Goal: Find specific page/section: Find specific page/section

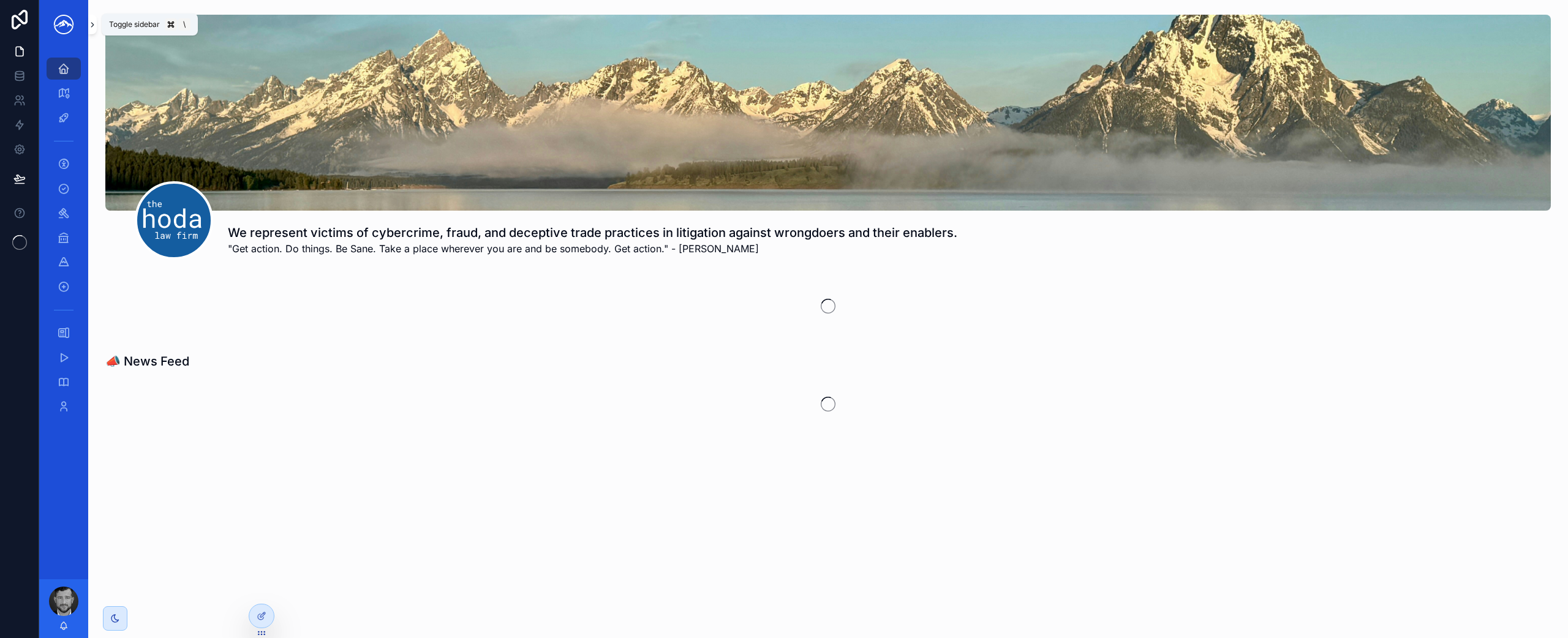
click at [90, 23] on icon "scrollable content" at bounding box center [92, 25] width 9 height 10
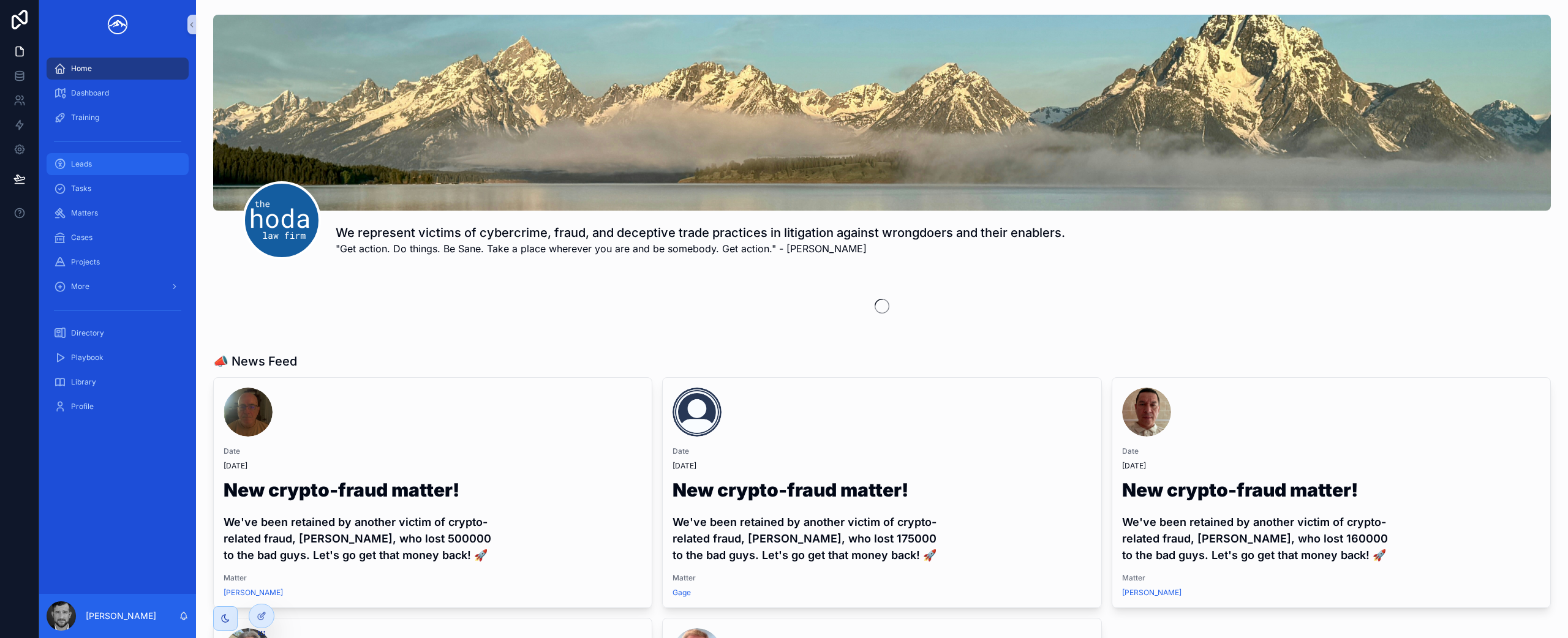
click at [134, 163] on div "Leads" at bounding box center [118, 164] width 128 height 20
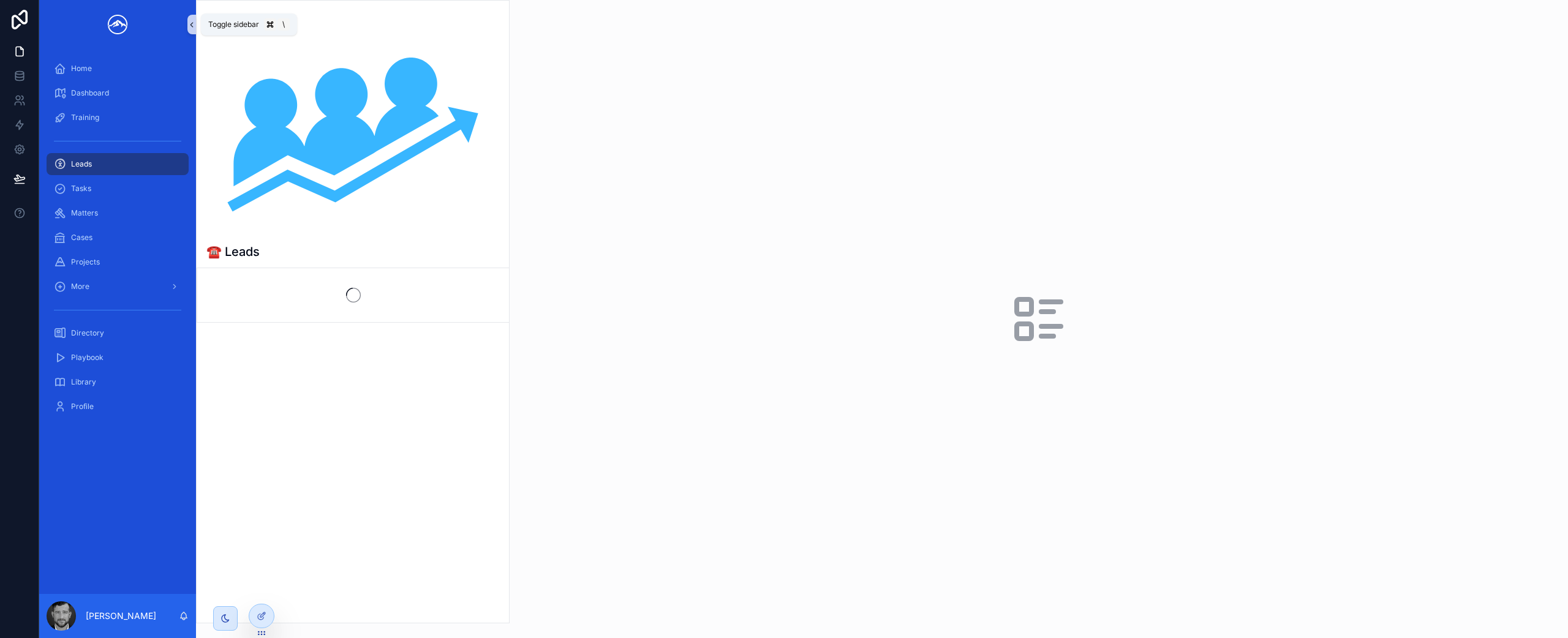
click at [191, 28] on icon "scrollable content" at bounding box center [191, 25] width 9 height 10
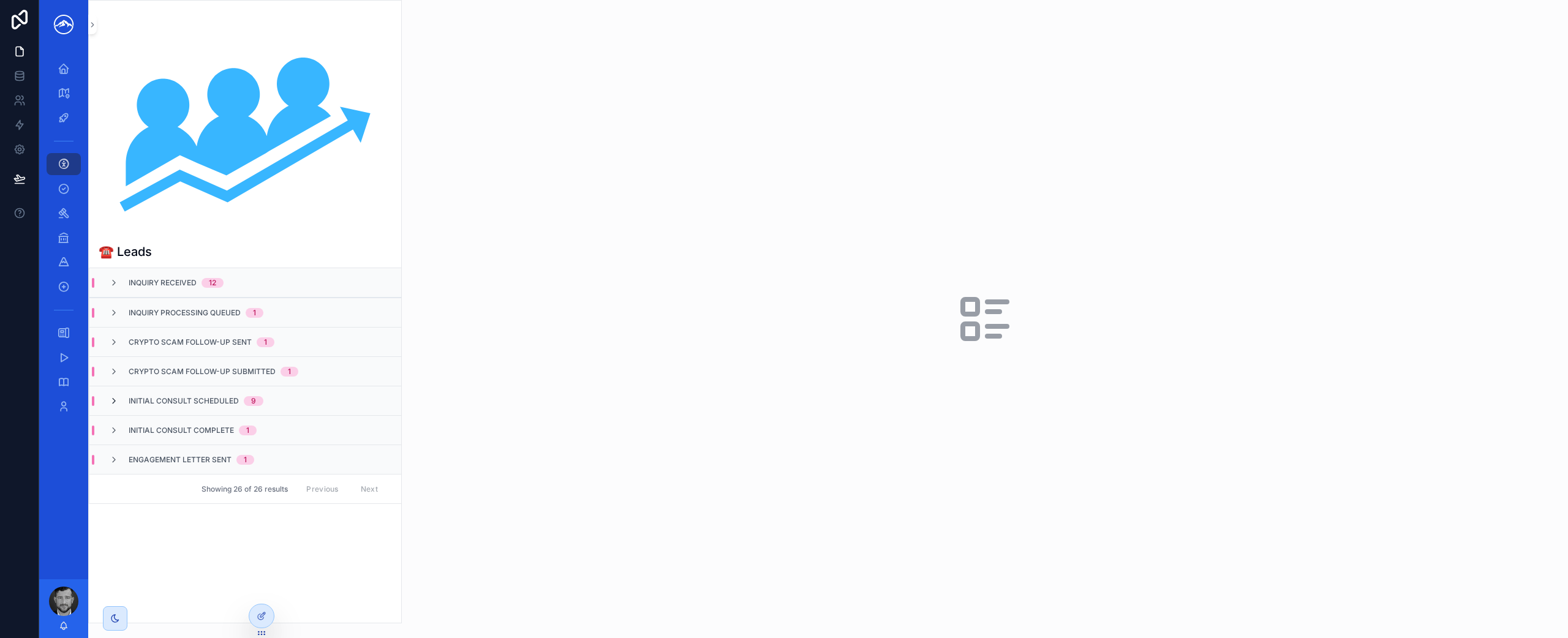
click at [117, 400] on icon "scrollable content" at bounding box center [113, 401] width 10 height 10
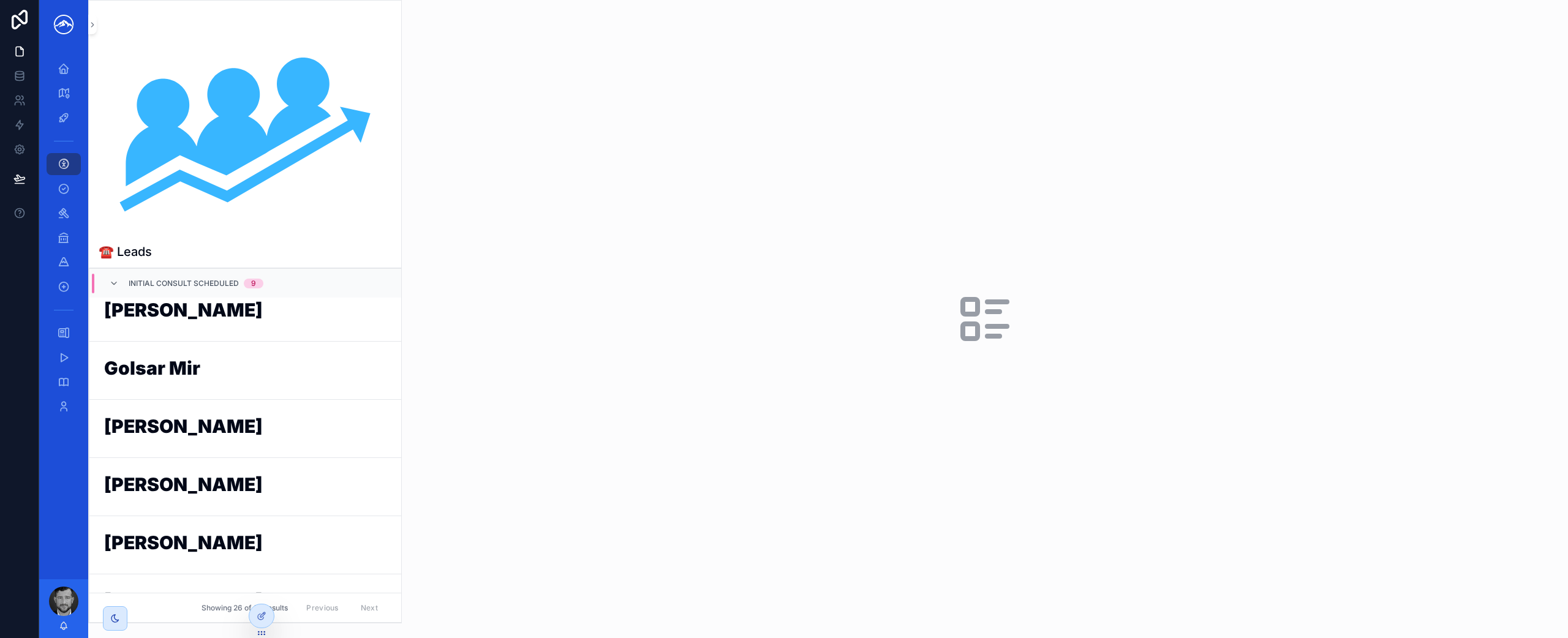
scroll to position [394, 0]
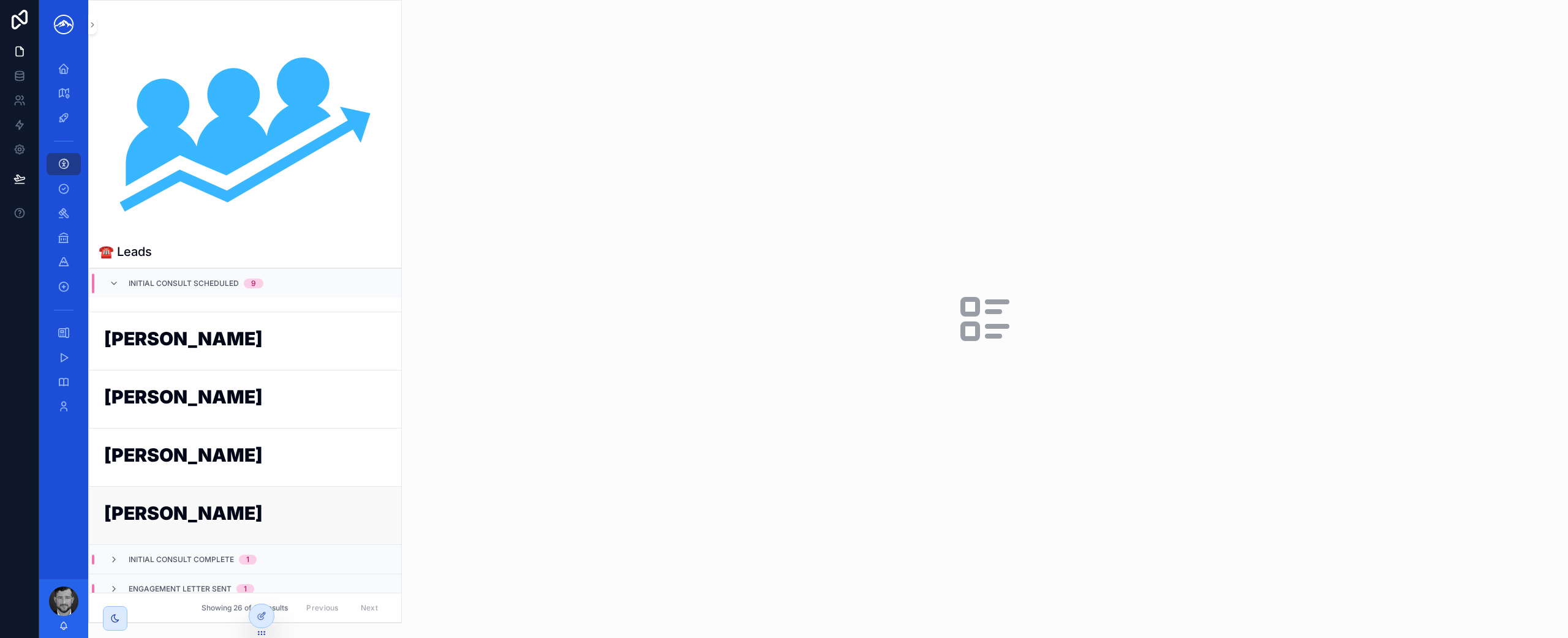
click at [193, 495] on link "[PERSON_NAME]" at bounding box center [245, 515] width 312 height 58
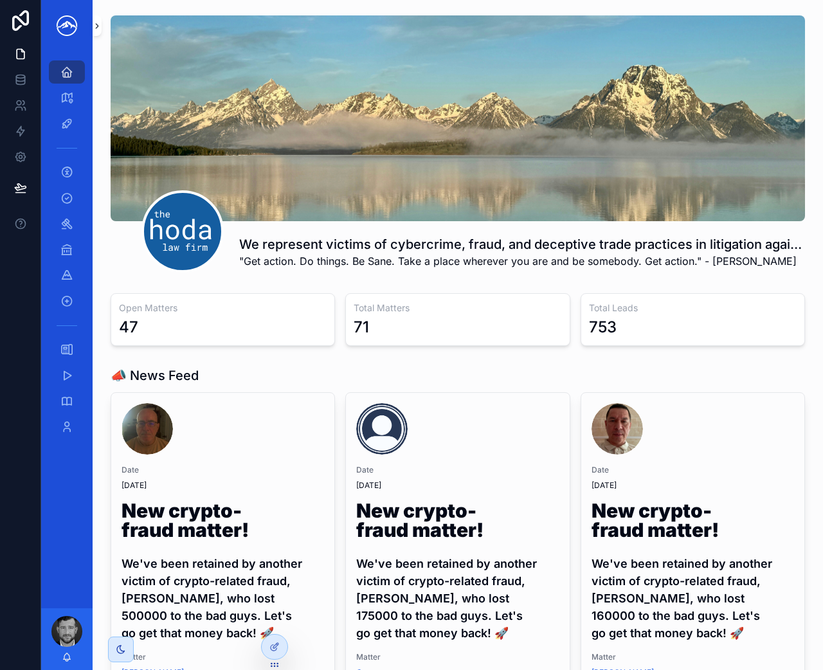
click at [96, 28] on icon "scrollable content" at bounding box center [97, 26] width 9 height 10
click at [85, 28] on link "scrollable content" at bounding box center [67, 25] width 36 height 21
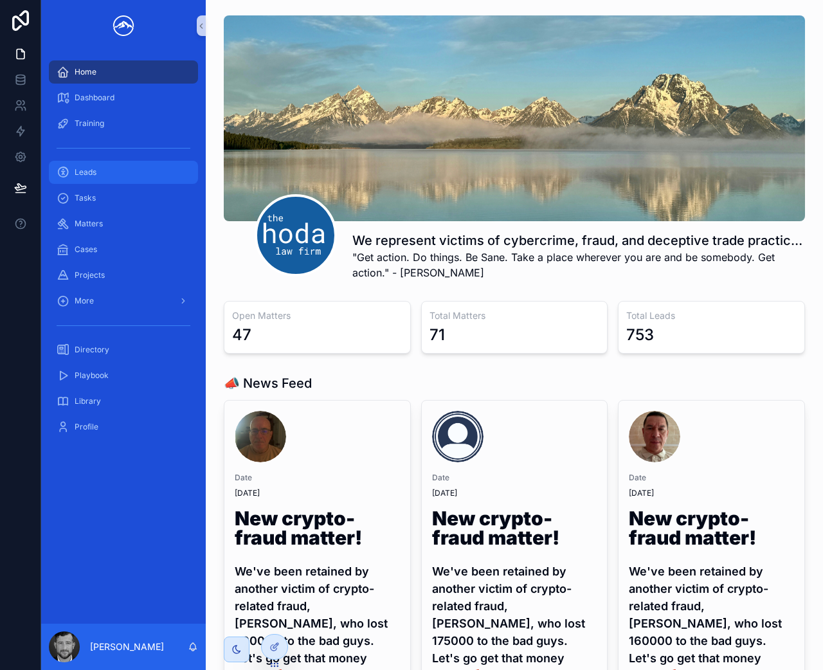
click at [91, 163] on div "Leads" at bounding box center [124, 172] width 134 height 21
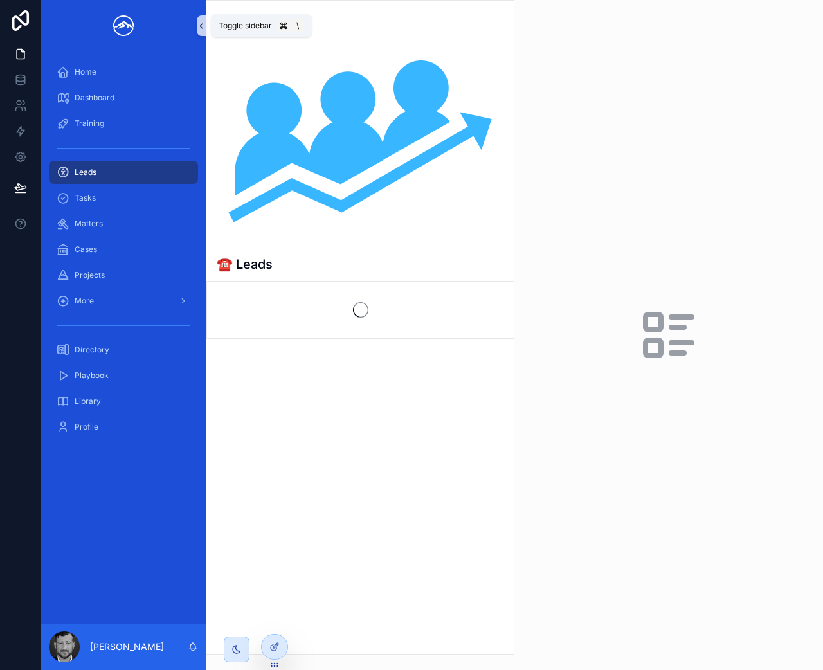
click at [199, 16] on button "scrollable content" at bounding box center [201, 25] width 9 height 21
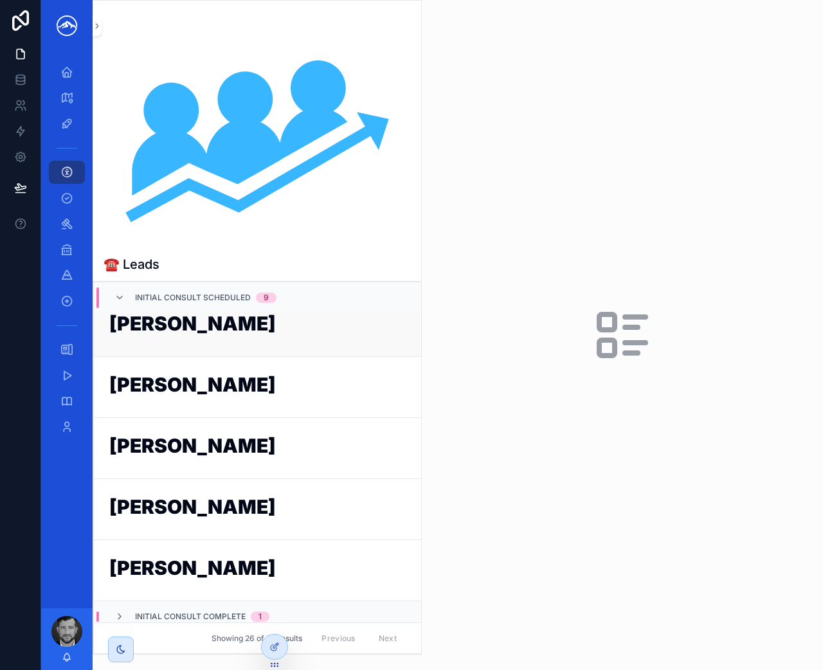
scroll to position [425, 0]
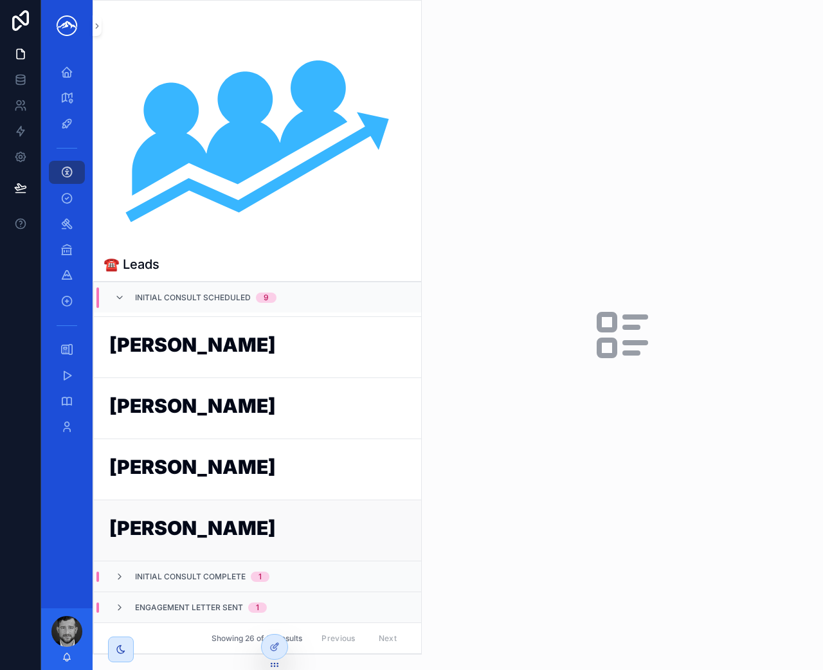
click at [187, 522] on h1 "[PERSON_NAME]" at bounding box center [257, 530] width 296 height 24
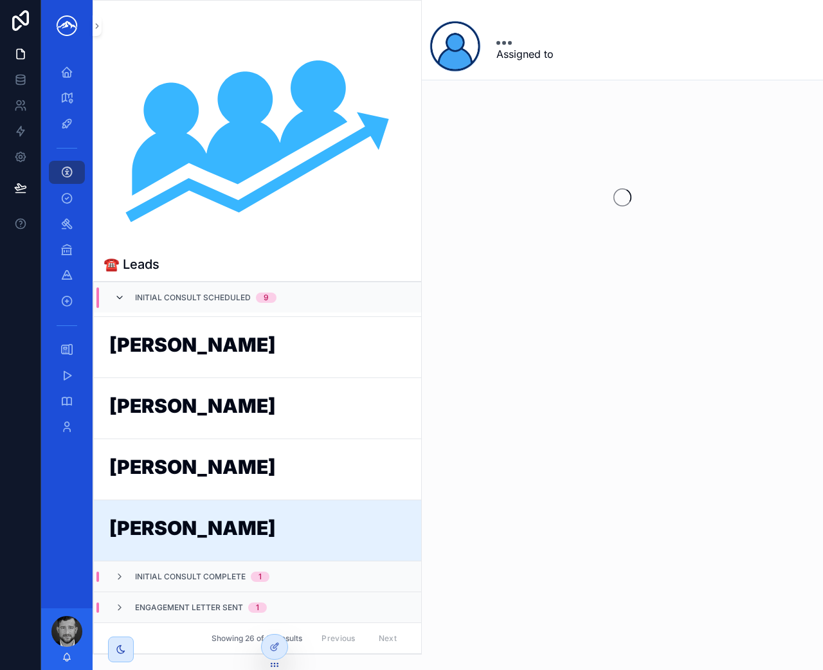
click at [122, 297] on icon "scrollable content" at bounding box center [119, 298] width 10 height 10
